Goal: Find specific fact: Find contact information

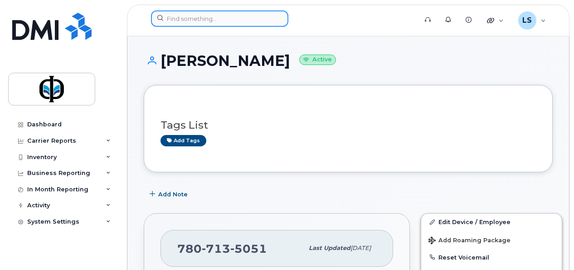
click at [174, 16] on input at bounding box center [219, 18] width 137 height 16
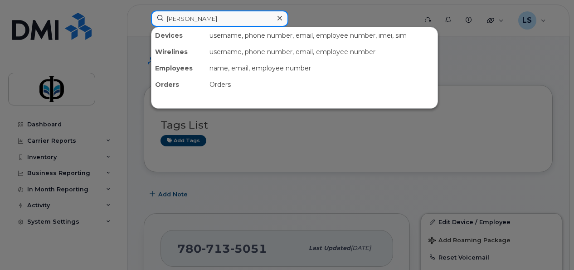
type input "fidel"
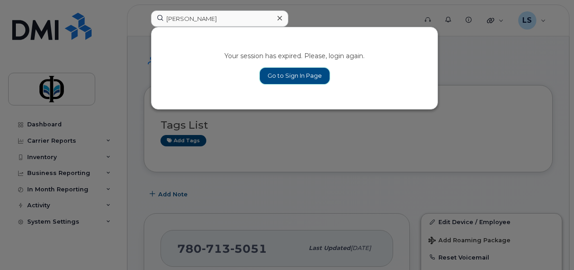
click at [312, 76] on link "Go to Sign In Page" at bounding box center [295, 76] width 70 height 16
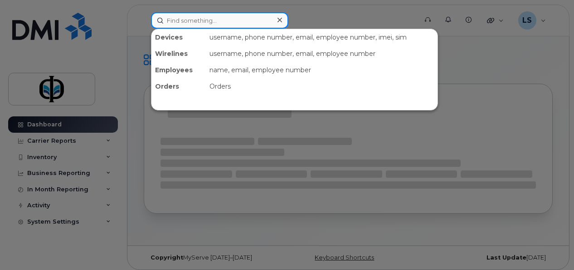
click at [210, 17] on input at bounding box center [219, 20] width 137 height 16
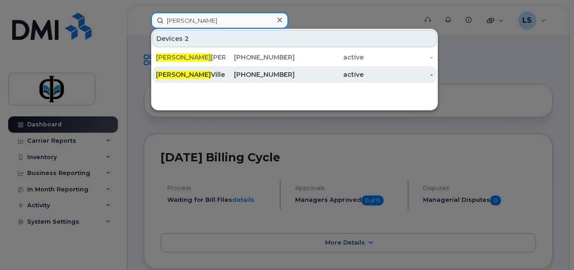
type input "fidel"
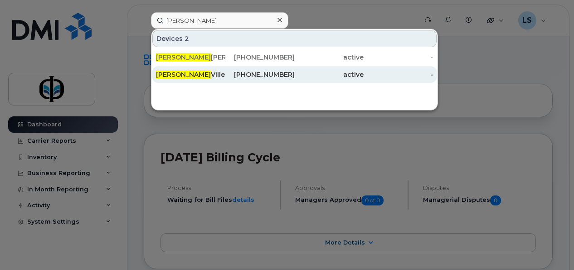
click at [224, 76] on div "Fidel Villenauva" at bounding box center [190, 74] width 69 height 9
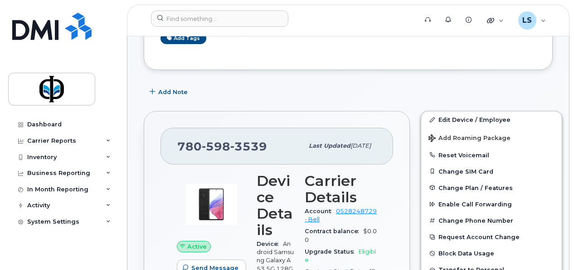
scroll to position [125, 0]
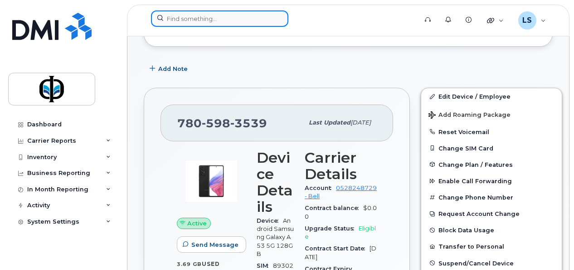
click at [275, 22] on div at bounding box center [219, 18] width 137 height 16
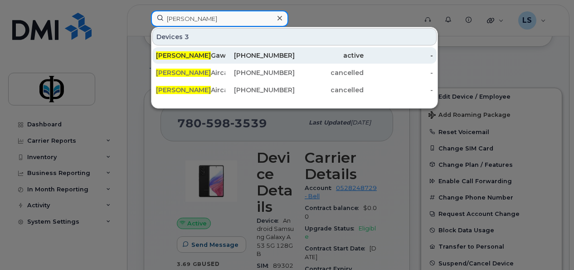
type input "shaun"
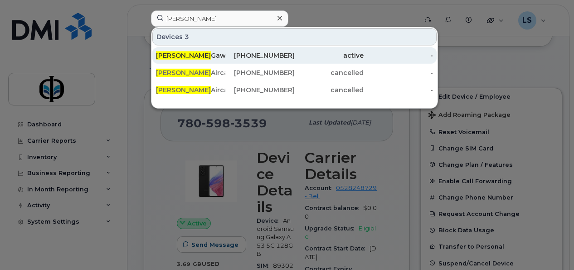
click at [277, 58] on div "403-669-2549" at bounding box center [260, 55] width 69 height 9
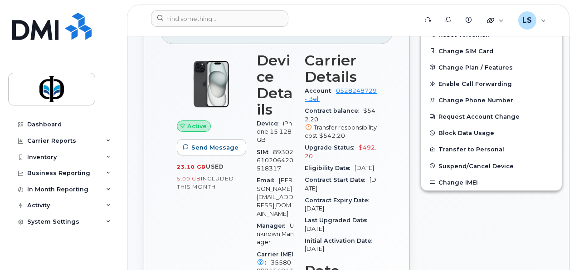
scroll to position [234, 0]
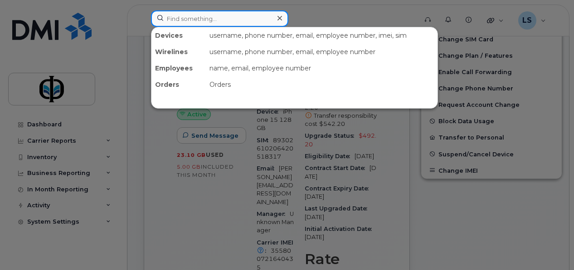
click at [269, 17] on input at bounding box center [219, 18] width 137 height 16
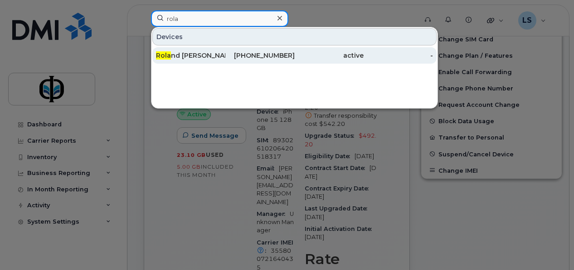
type input "rola"
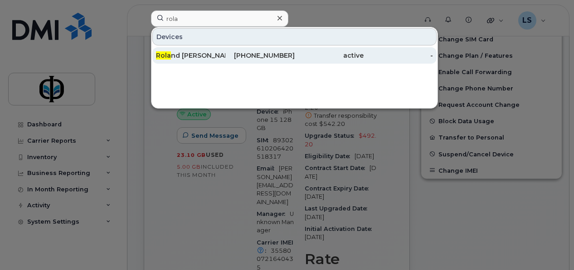
click at [248, 53] on div "639-384-1121" at bounding box center [260, 55] width 69 height 9
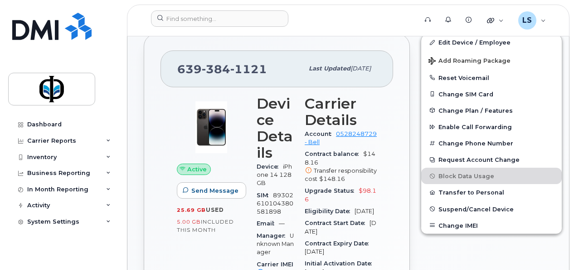
scroll to position [229, 0]
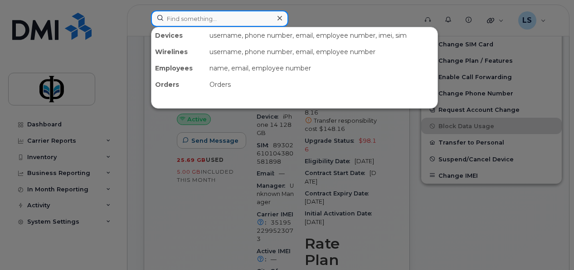
click at [231, 15] on input at bounding box center [219, 18] width 137 height 16
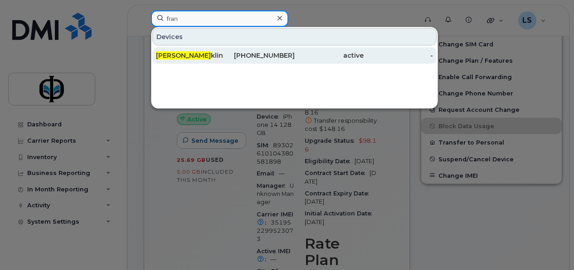
type input "fran"
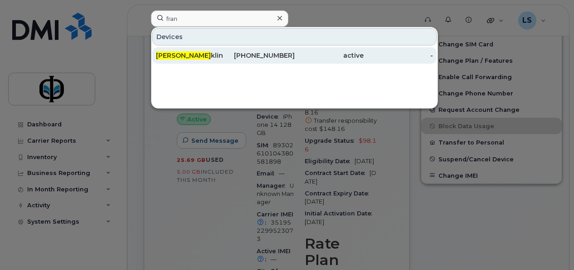
click at [228, 52] on div "[PHONE_NUMBER]" at bounding box center [260, 55] width 69 height 9
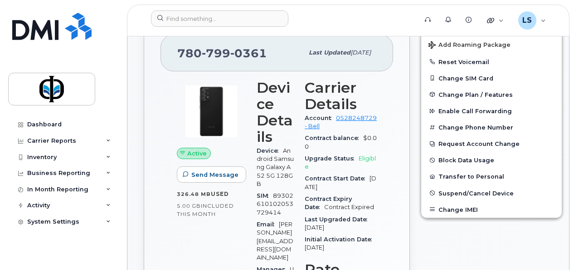
scroll to position [211, 0]
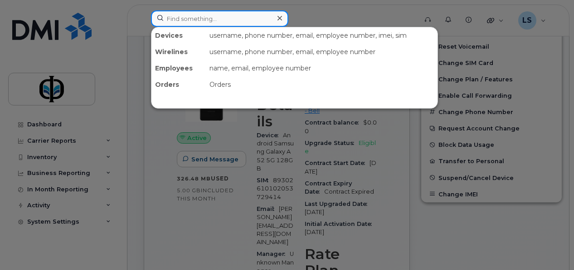
click at [223, 14] on input at bounding box center [219, 18] width 137 height 16
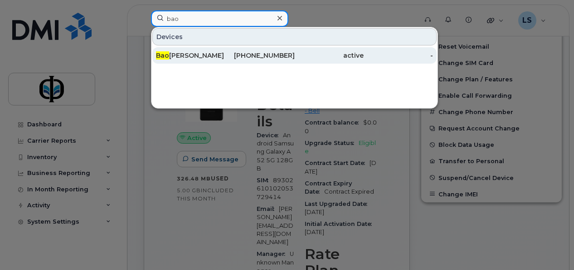
type input "bao"
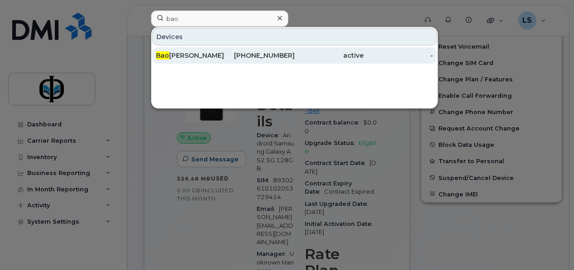
click at [257, 58] on div "403-869-6798" at bounding box center [260, 55] width 69 height 9
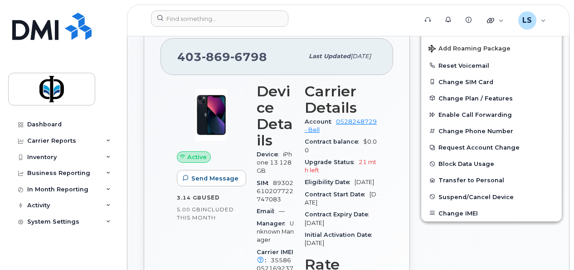
scroll to position [212, 0]
